Goal: Use online tool/utility: Utilize a website feature to perform a specific function

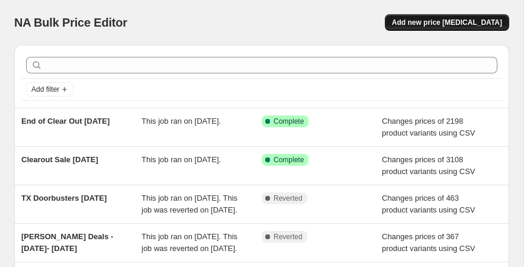
click at [450, 22] on span "Add new price [MEDICAL_DATA]" at bounding box center [447, 22] width 110 height 9
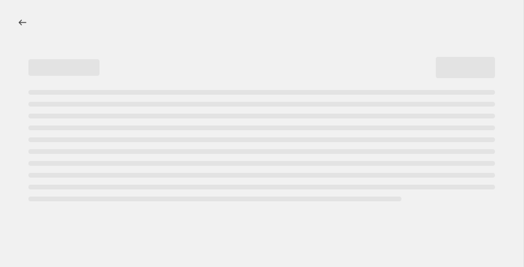
select select "percentage"
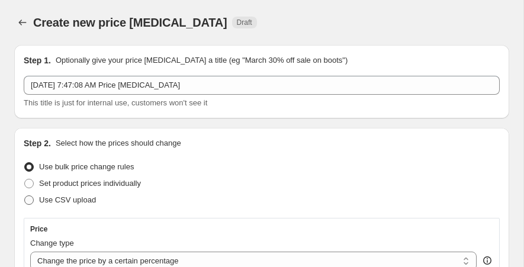
click at [89, 200] on span "Use CSV upload" at bounding box center [67, 199] width 57 height 9
click at [25, 196] on input "Use CSV upload" at bounding box center [24, 195] width 1 height 1
radio input "true"
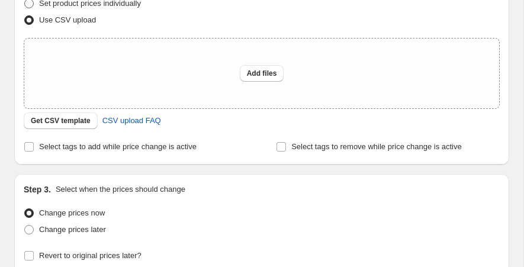
scroll to position [185, 0]
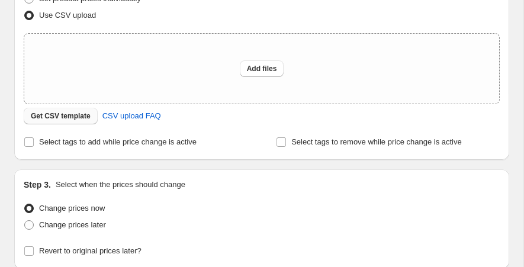
click at [68, 117] on span "Get CSV template" at bounding box center [61, 115] width 60 height 9
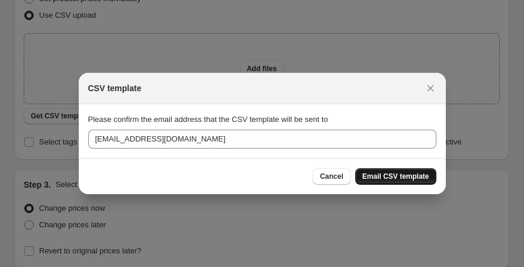
click at [390, 184] on button "Email CSV template" at bounding box center [395, 176] width 81 height 17
